Goal: Task Accomplishment & Management: Manage account settings

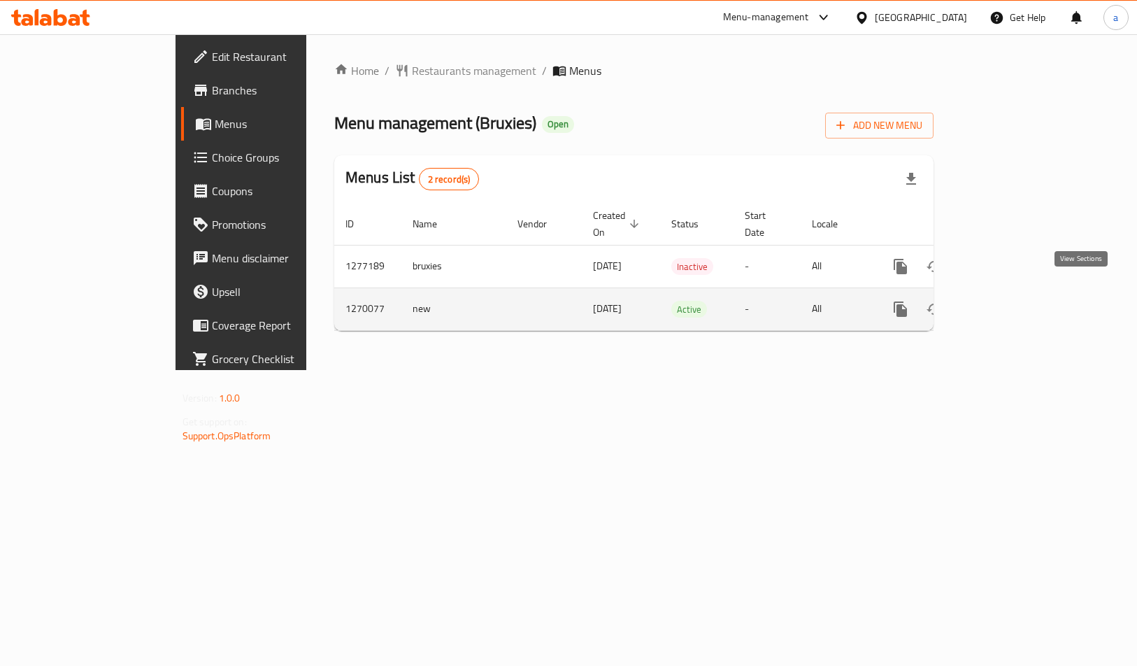
click at [1018, 292] on link "enhanced table" at bounding box center [1002, 309] width 34 height 34
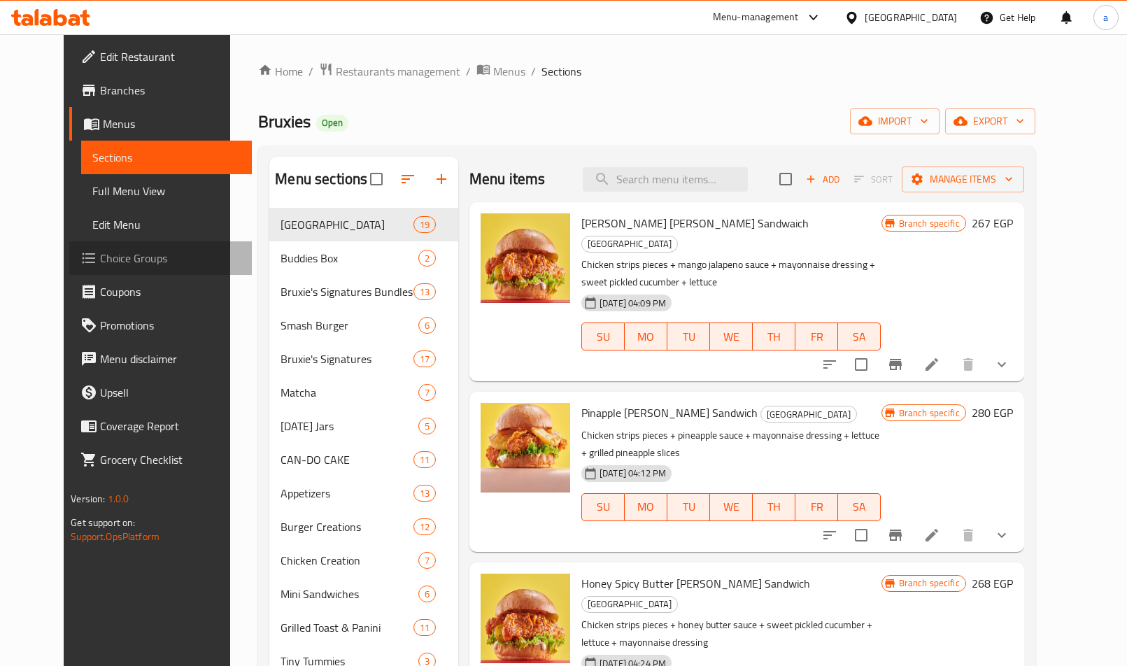
click at [100, 264] on span "Choice Groups" at bounding box center [170, 258] width 141 height 17
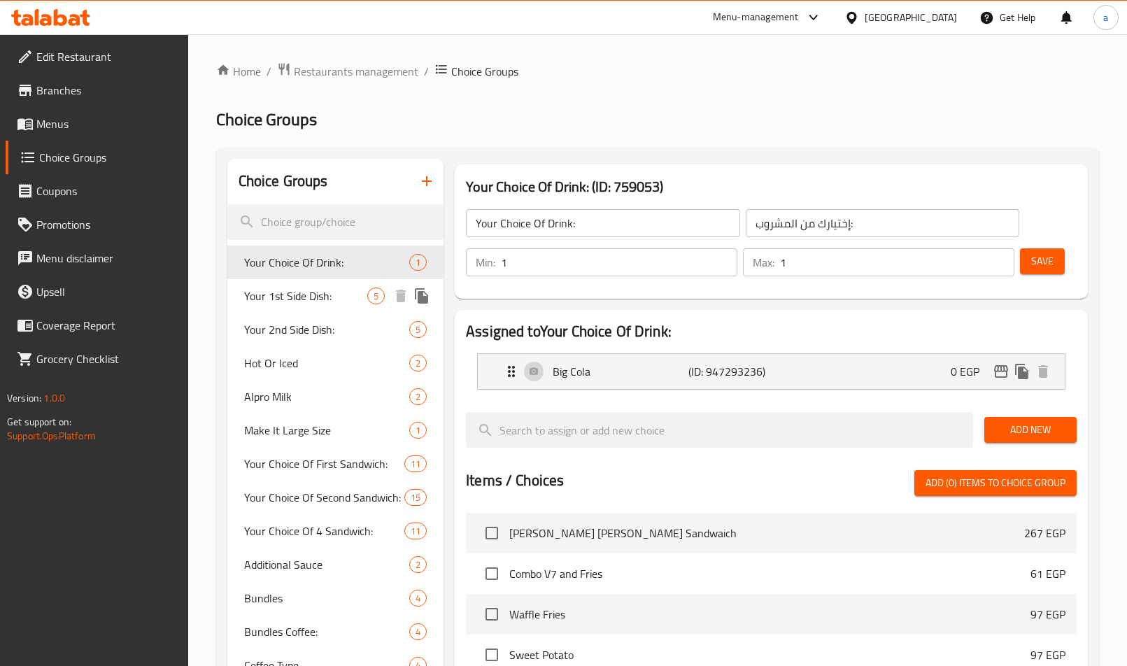
click at [264, 297] on span "Your 1st Side Dish:" at bounding box center [305, 295] width 123 height 17
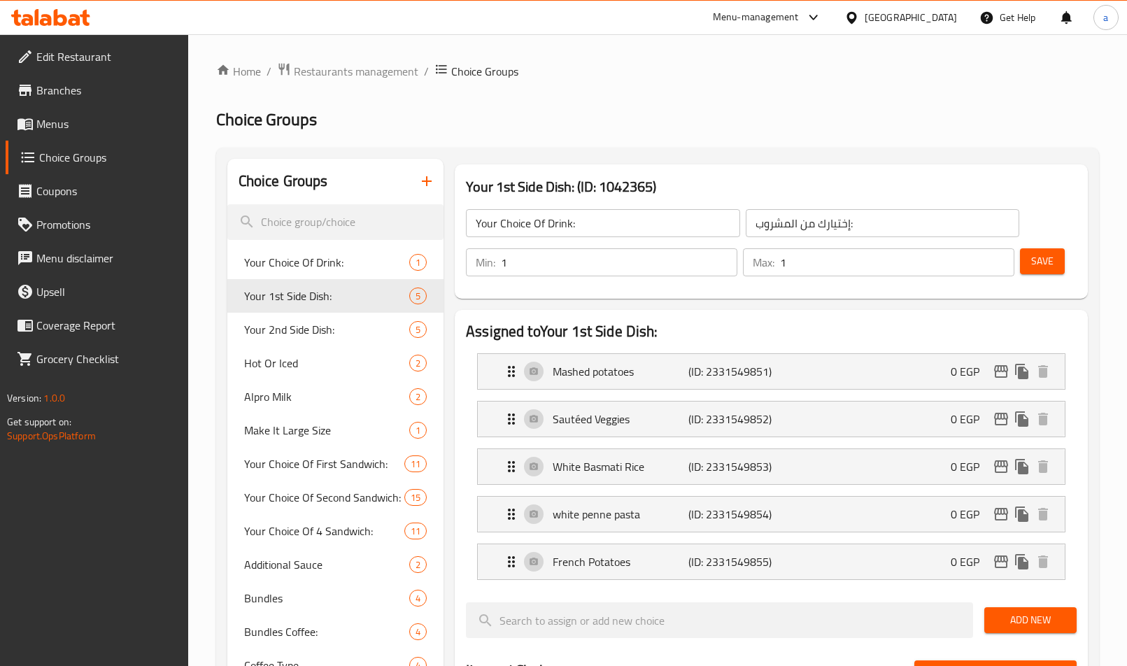
type input "Your 1st Side Dish:"
type input "الطبق الجانبي الأول:"
type input "2"
click at [312, 73] on span "Restaurants management" at bounding box center [356, 71] width 124 height 17
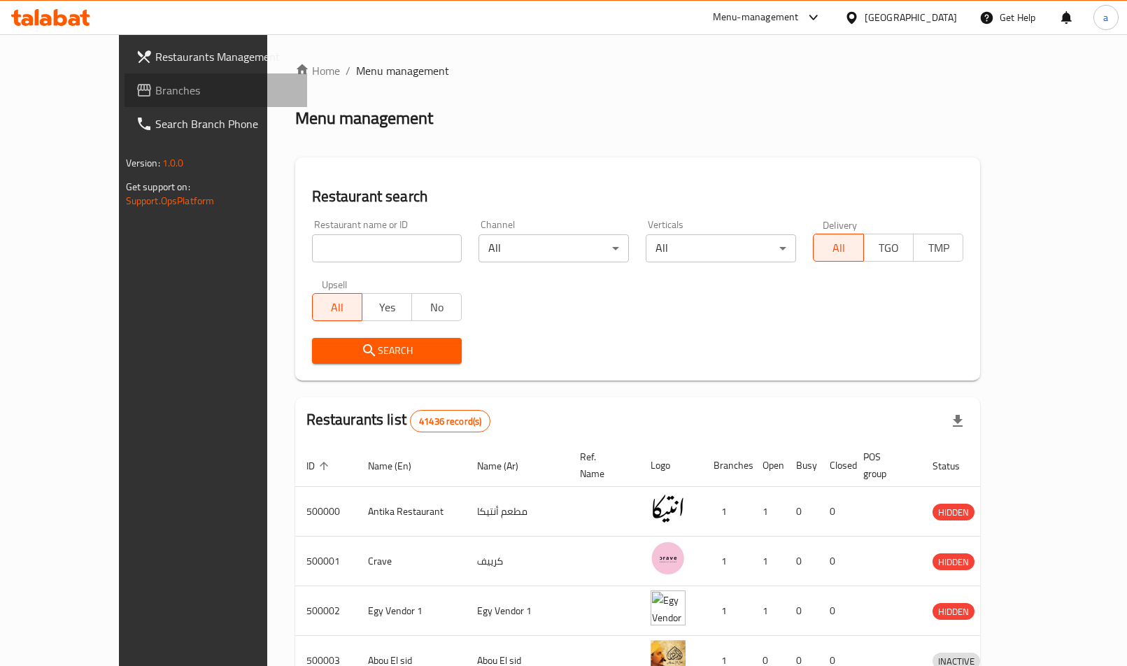
click at [155, 86] on span "Branches" at bounding box center [225, 90] width 141 height 17
